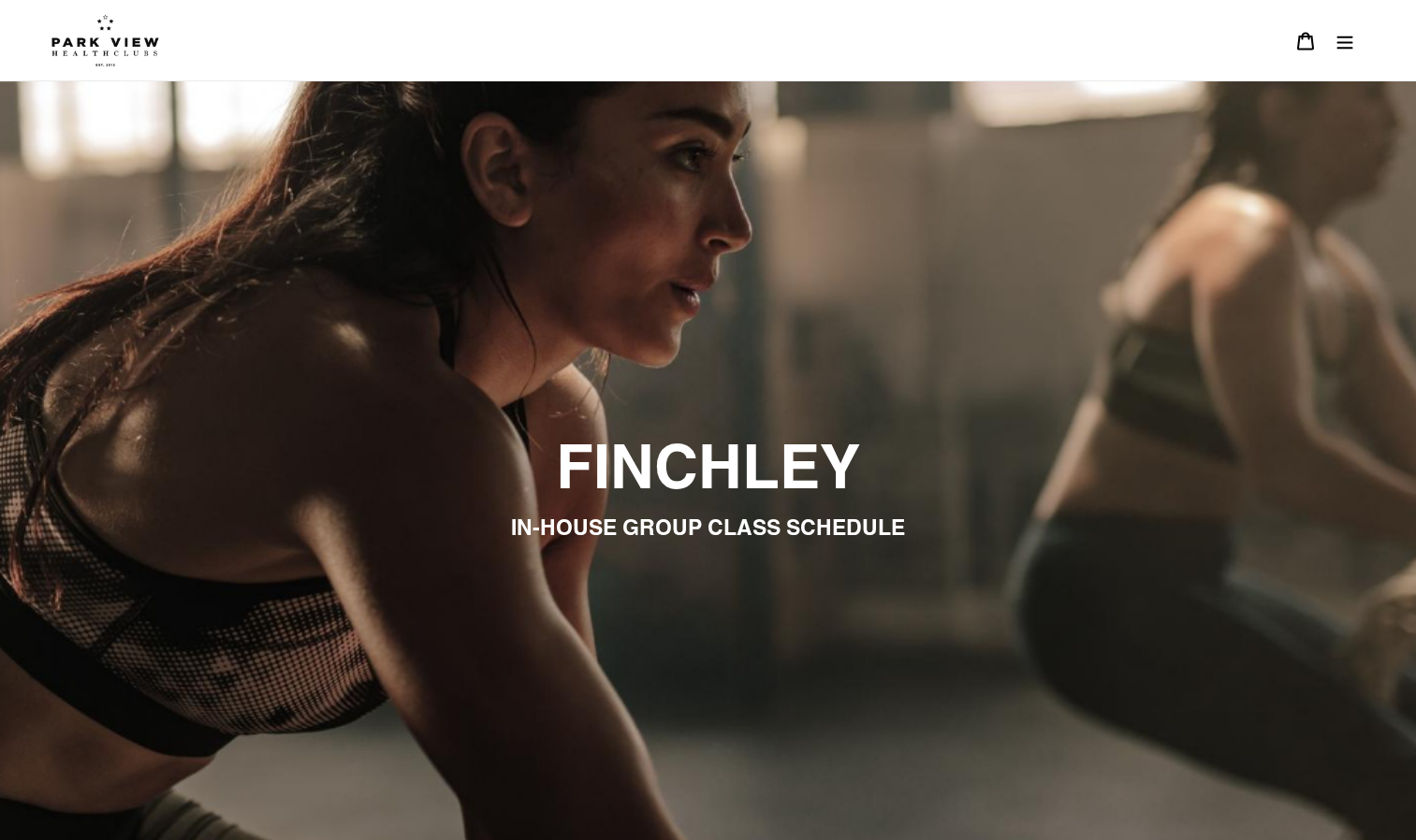
scroll to position [1216, 0]
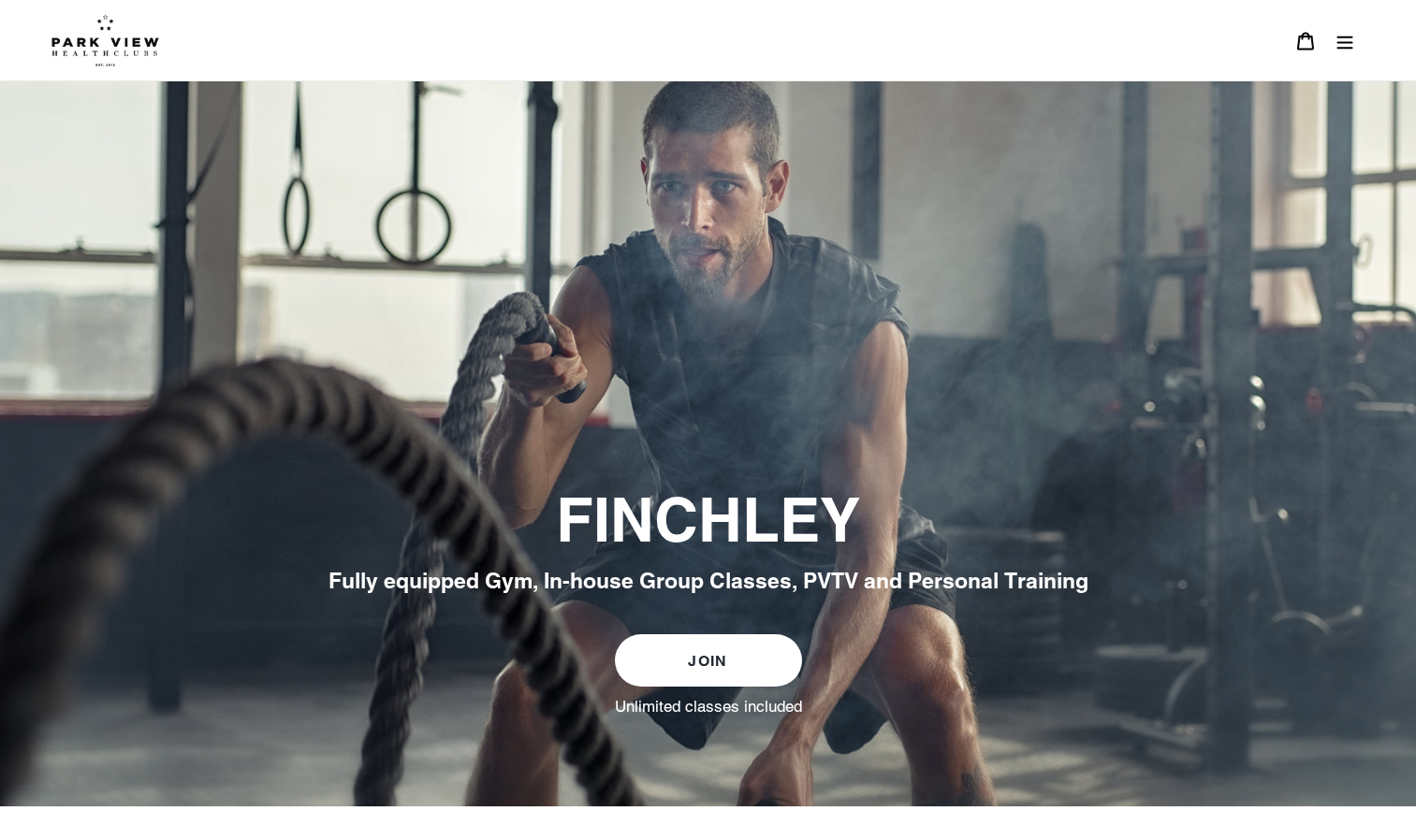
click at [1348, 39] on icon "Menu" at bounding box center [1344, 41] width 19 height 19
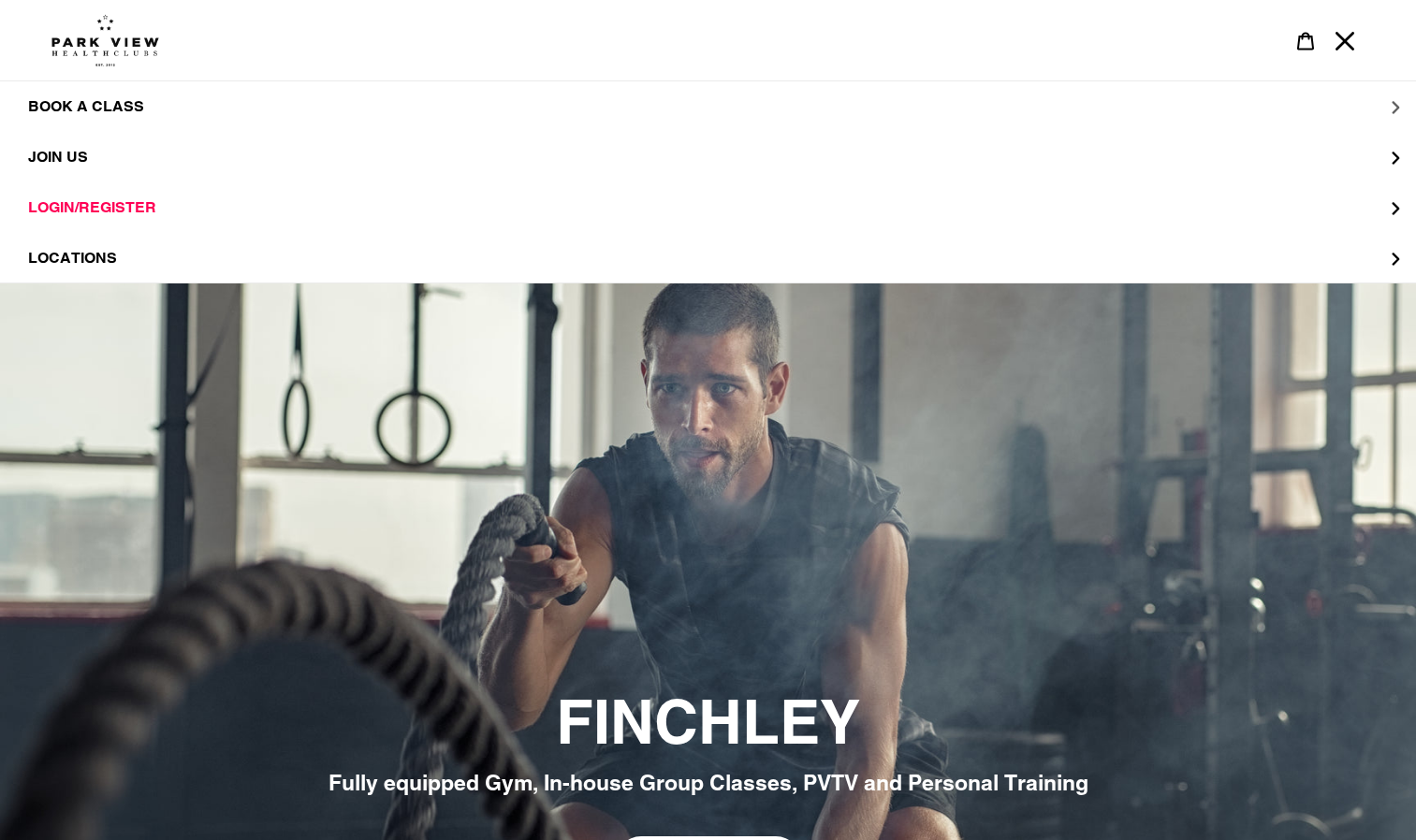
click at [61, 104] on span "BOOK A CLASS" at bounding box center [86, 106] width 116 height 19
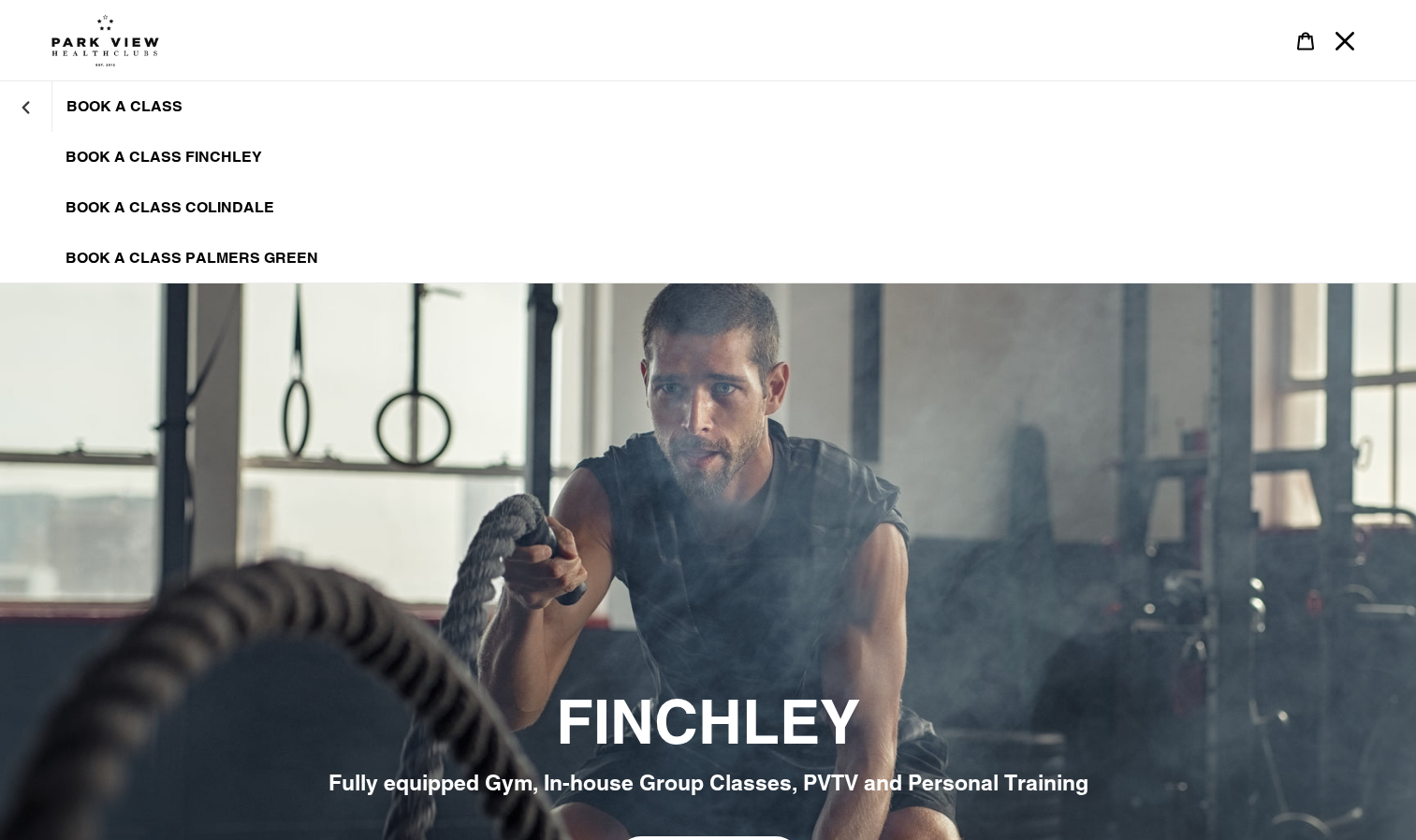
click at [204, 153] on span "BOOK A CLASS FINCHLEY" at bounding box center [164, 157] width 197 height 19
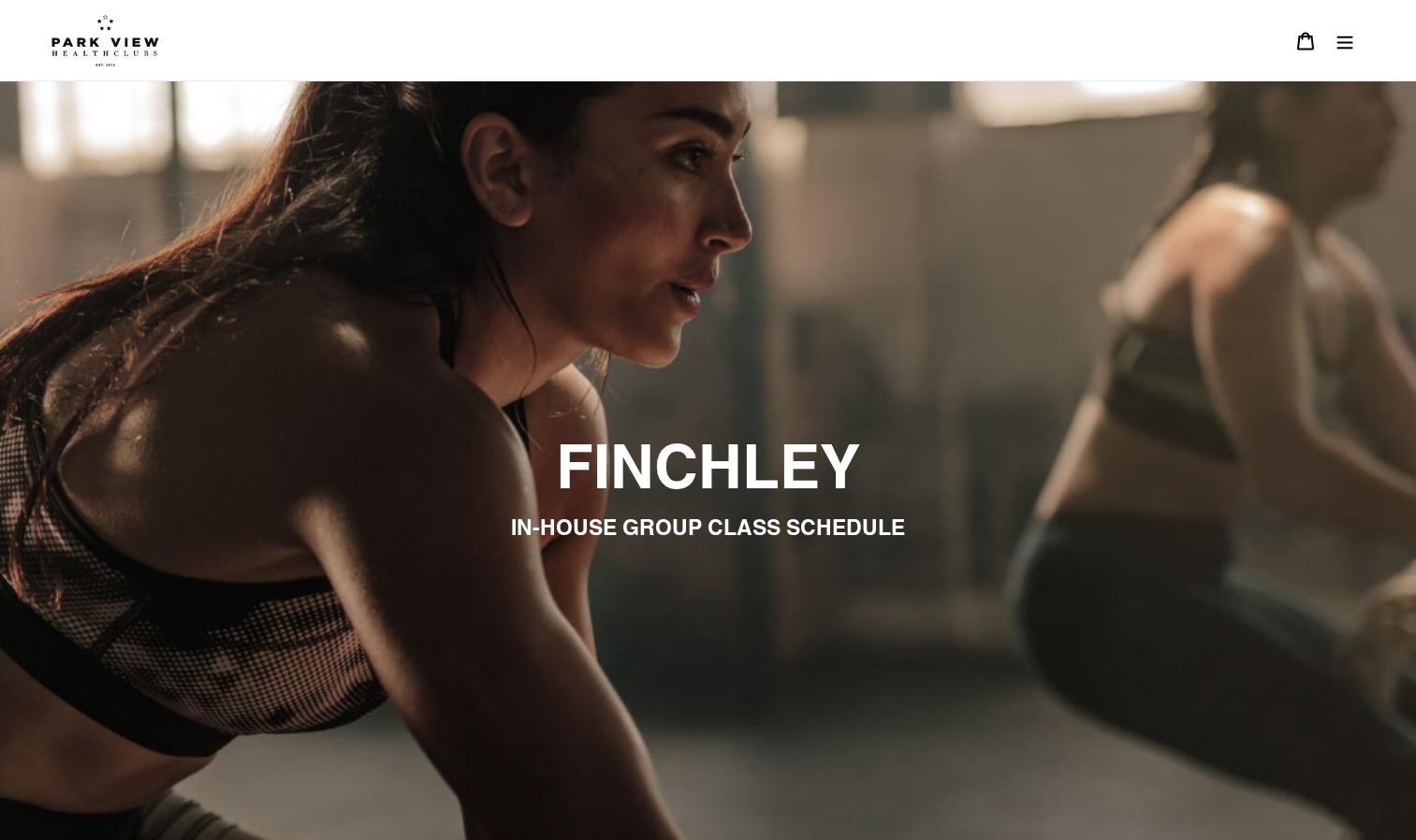
click at [1341, 40] on icon "Menu" at bounding box center [1344, 41] width 19 height 19
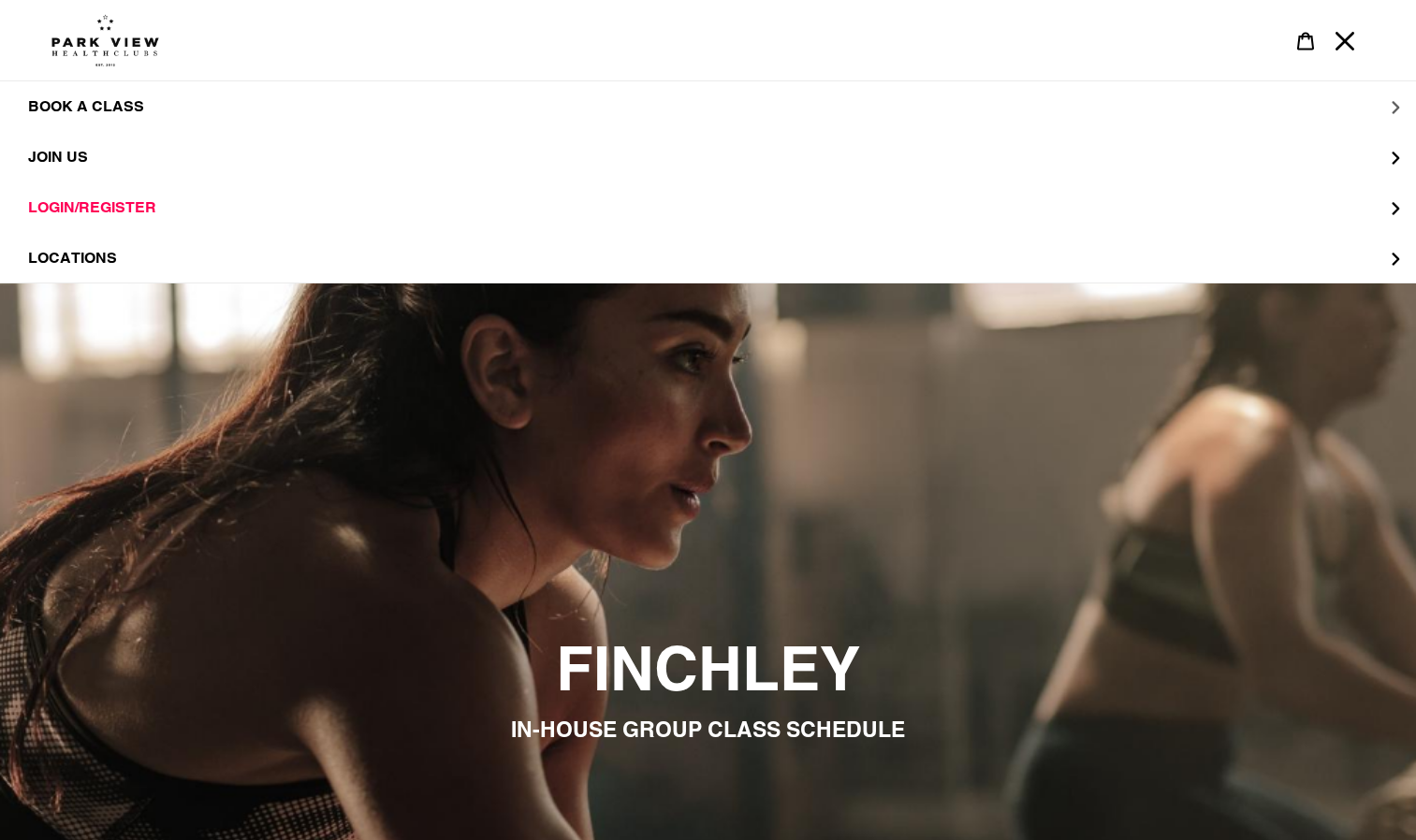
click at [1390, 112] on button "BOOK A CLASS" at bounding box center [708, 106] width 1416 height 51
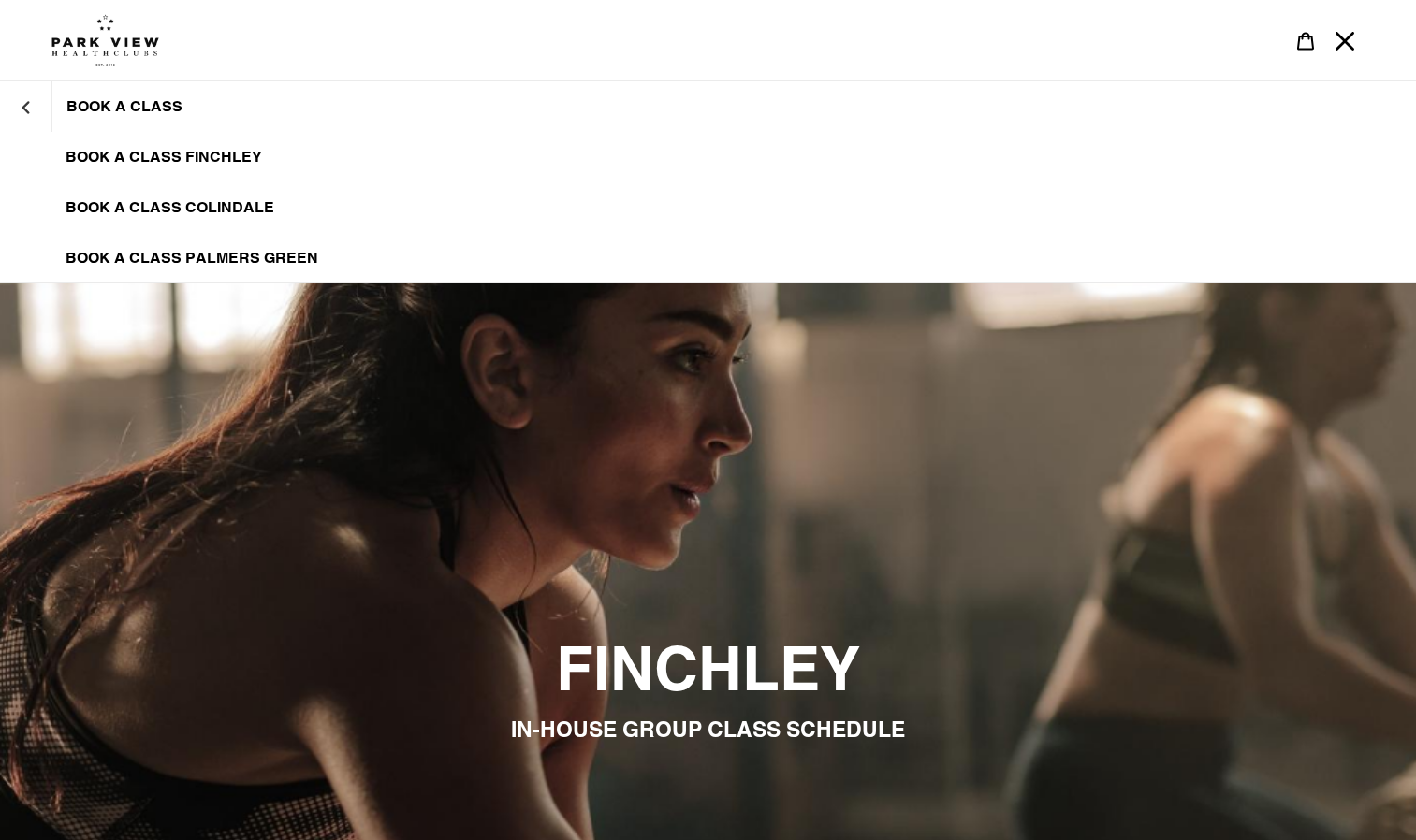
click at [121, 149] on span "BOOK A CLASS FINCHLEY" at bounding box center [164, 157] width 197 height 19
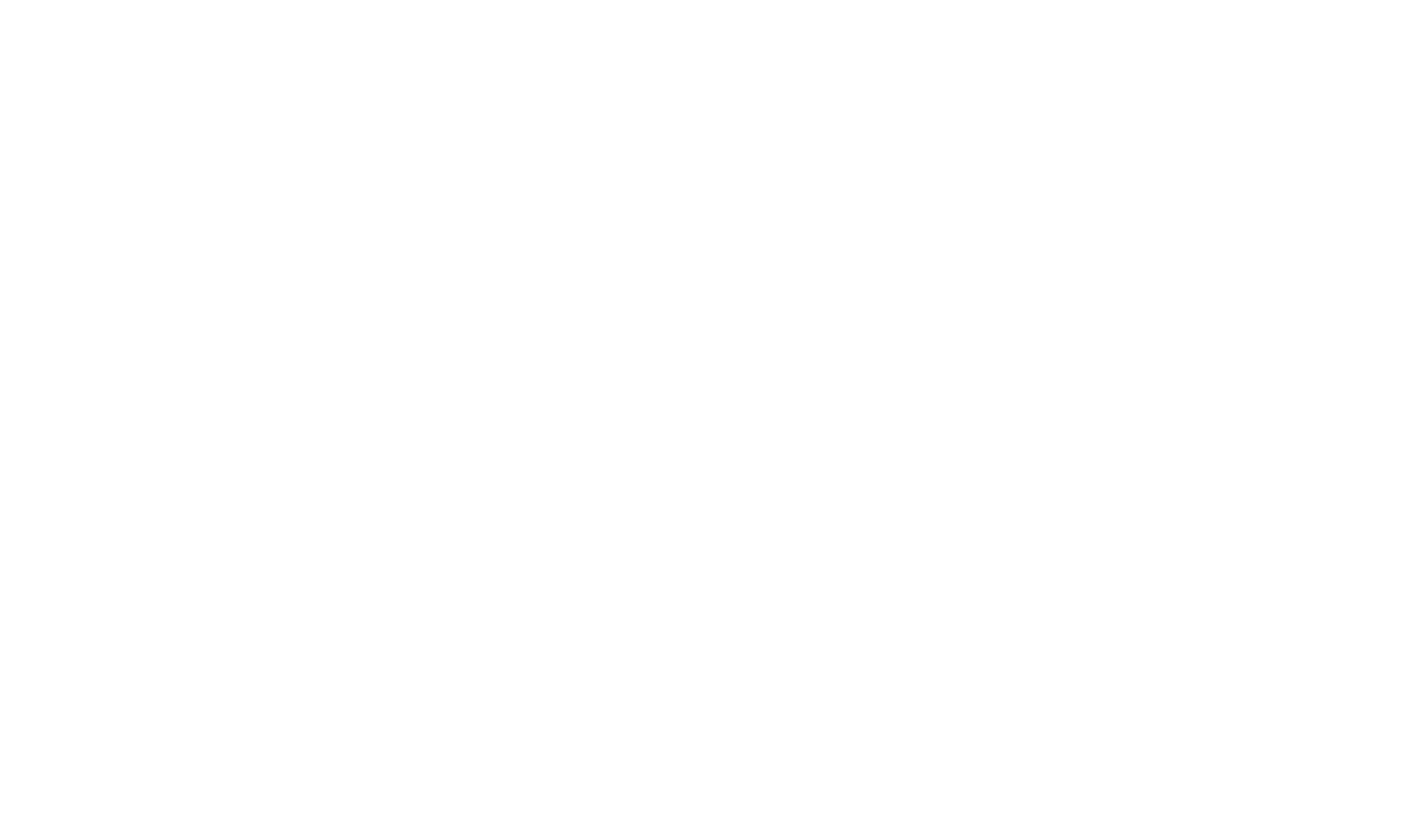
scroll to position [1009, 0]
